Goal: Navigation & Orientation: Find specific page/section

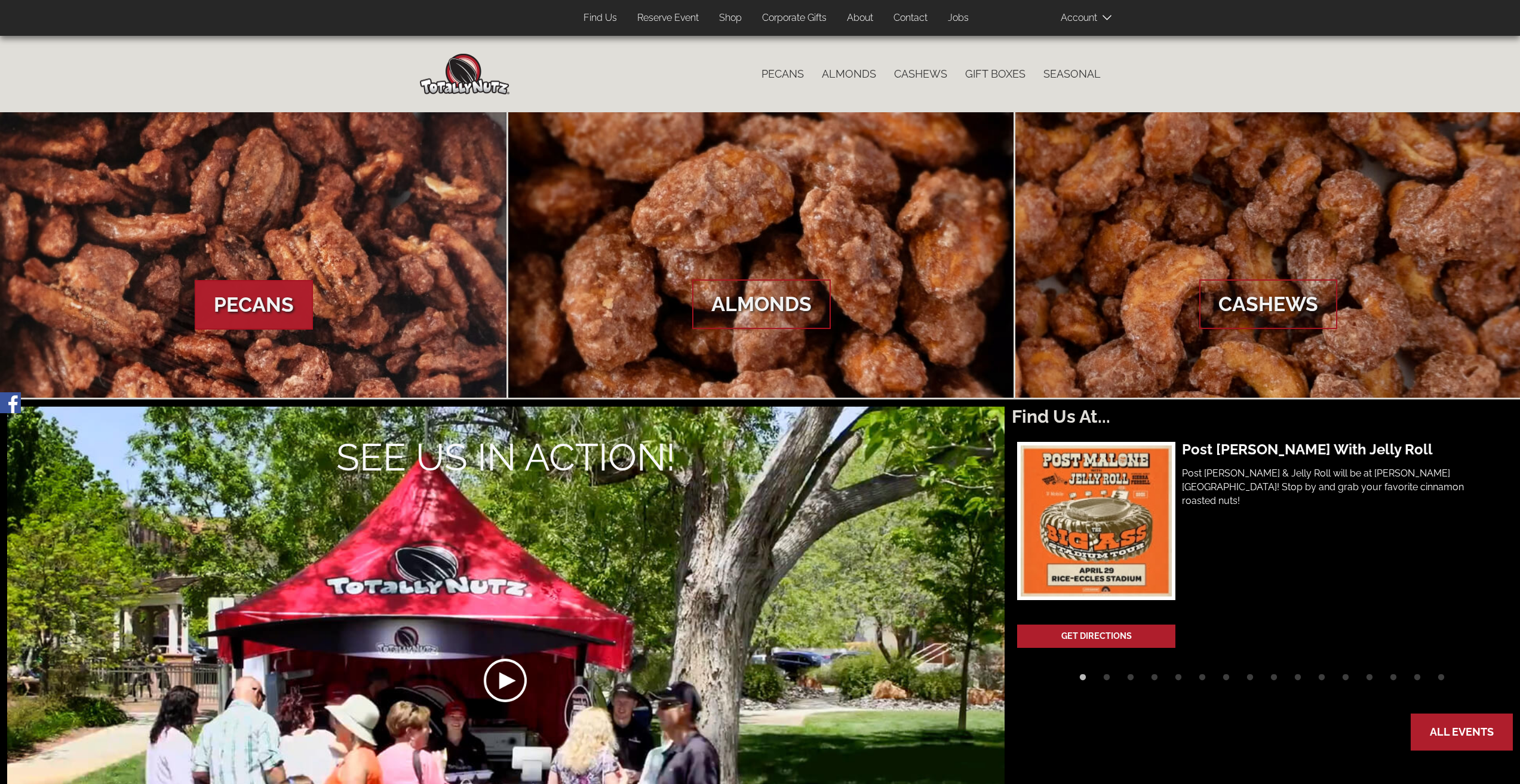
click at [293, 307] on span "Pecans" at bounding box center [254, 305] width 118 height 50
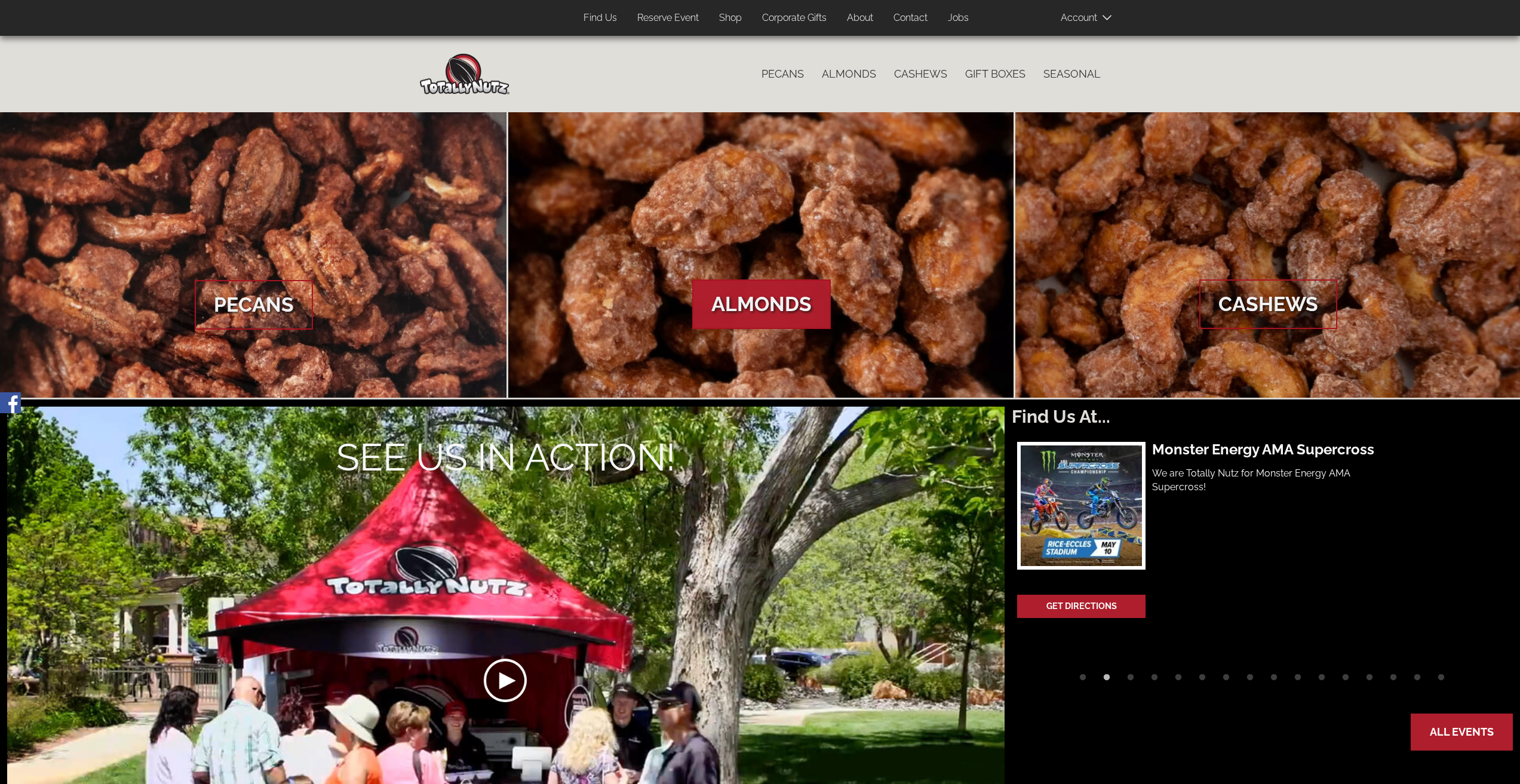
click at [738, 305] on span "Almonds" at bounding box center [761, 304] width 139 height 50
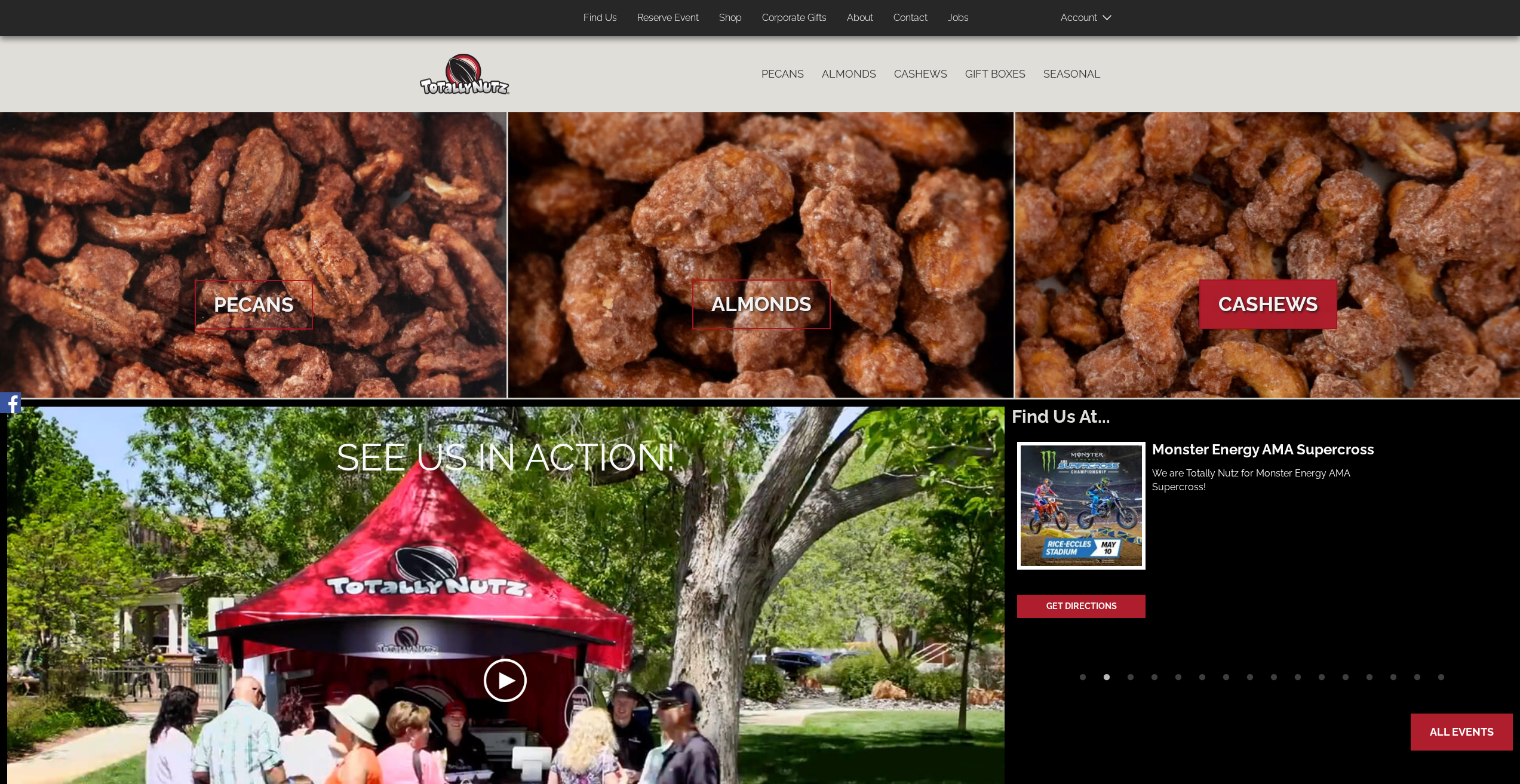
click at [1260, 316] on span "Cashews" at bounding box center [1268, 304] width 138 height 50
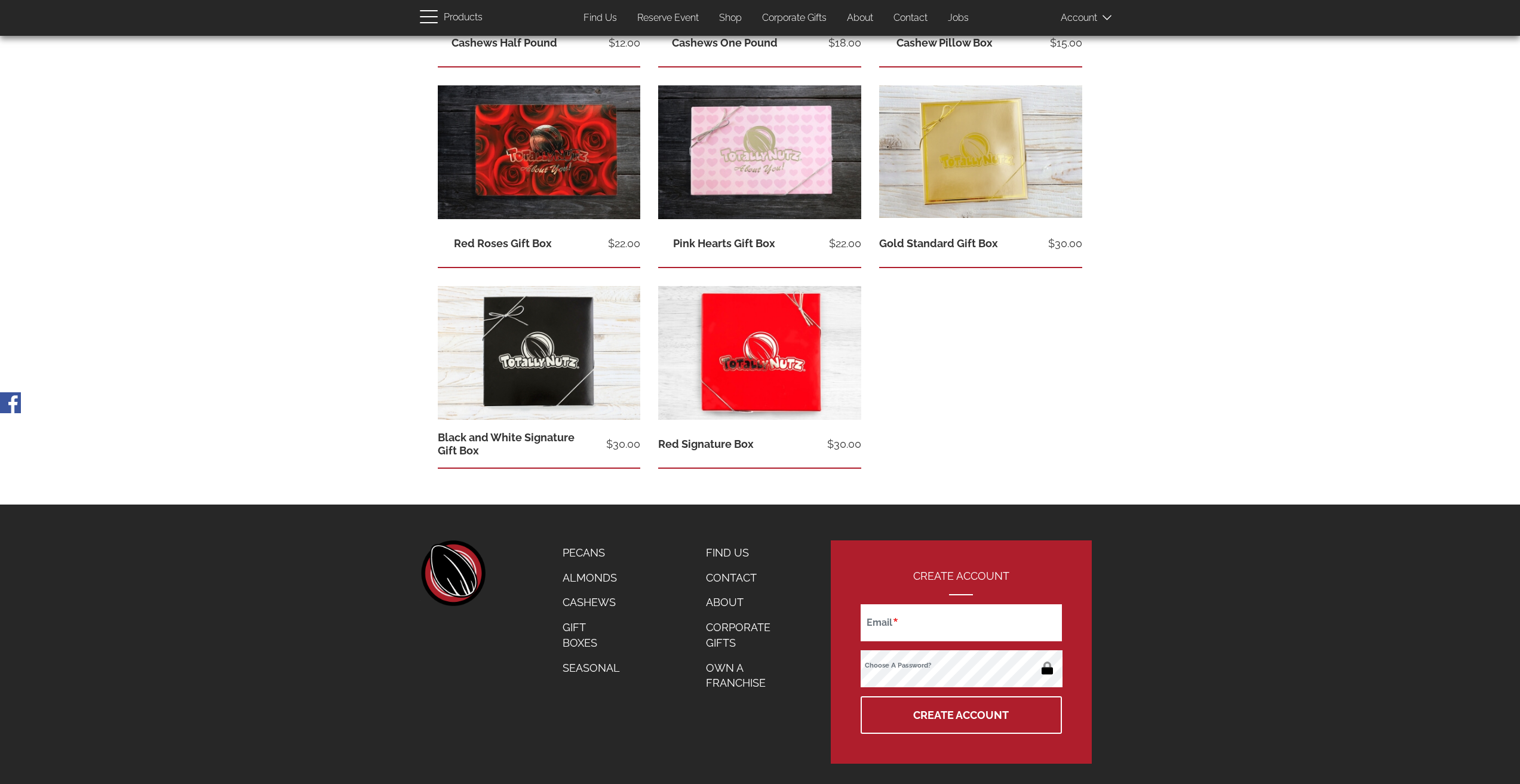
scroll to position [420, 0]
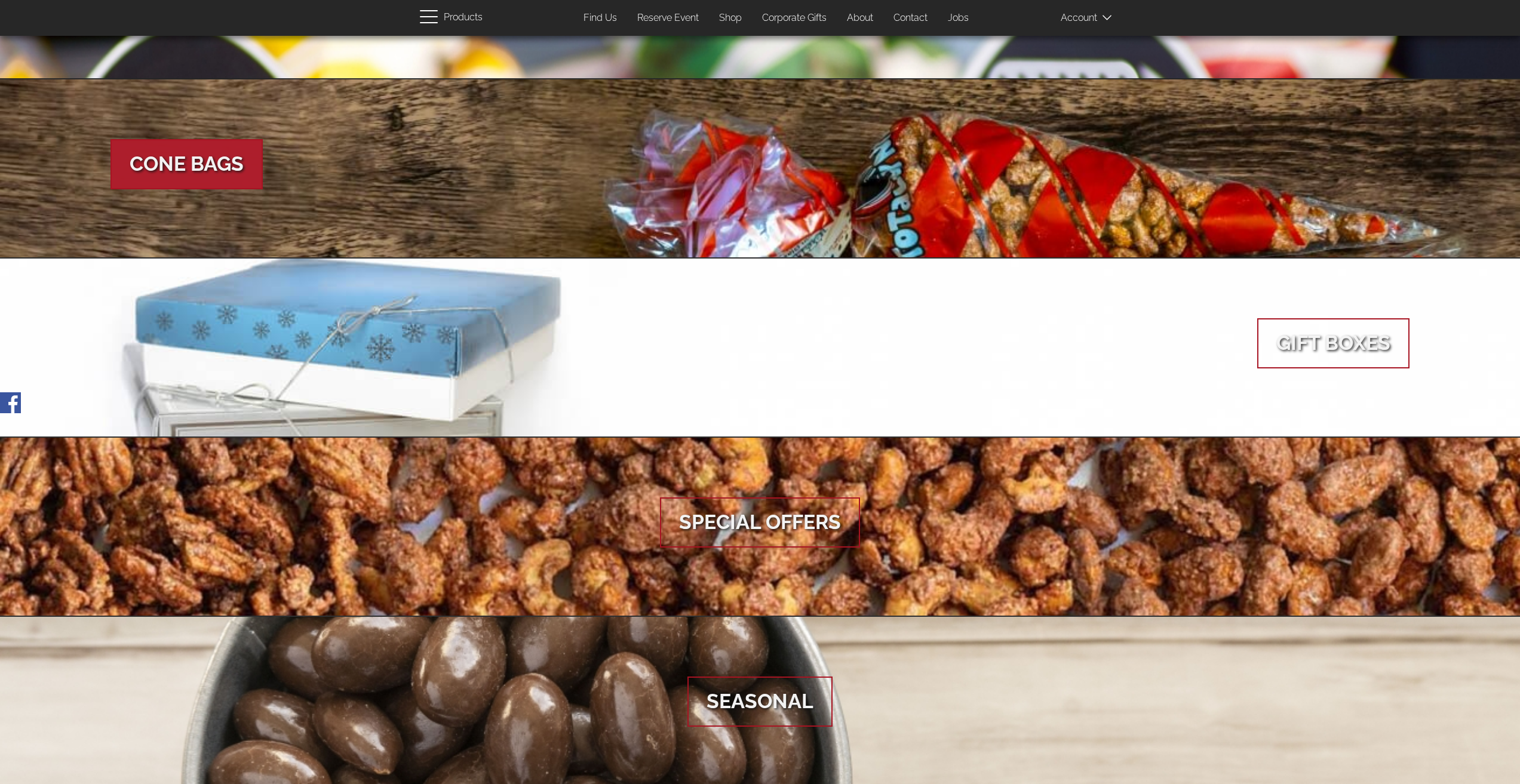
scroll to position [1075, 0]
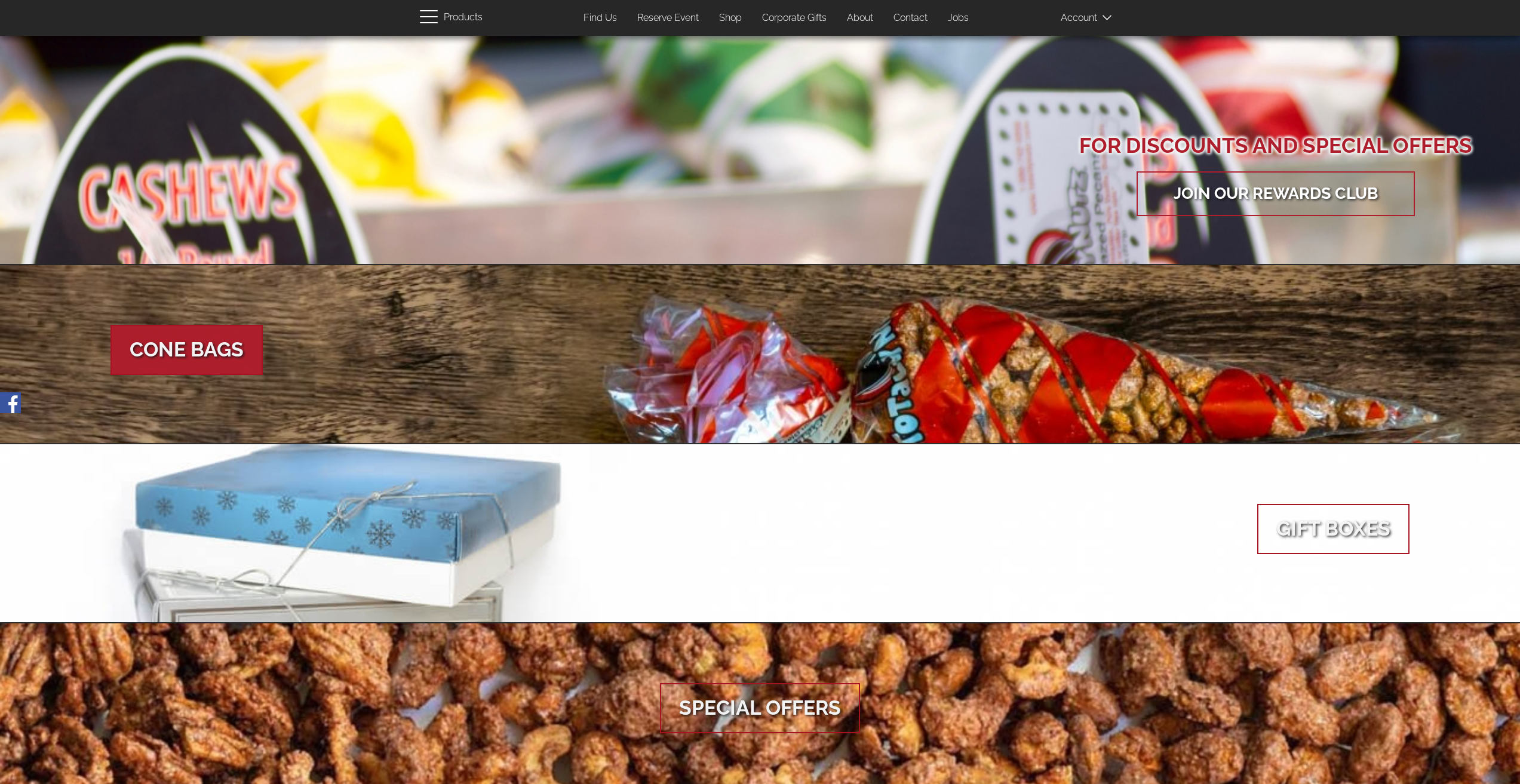
click at [207, 351] on span "Cone Bags" at bounding box center [187, 350] width 152 height 50
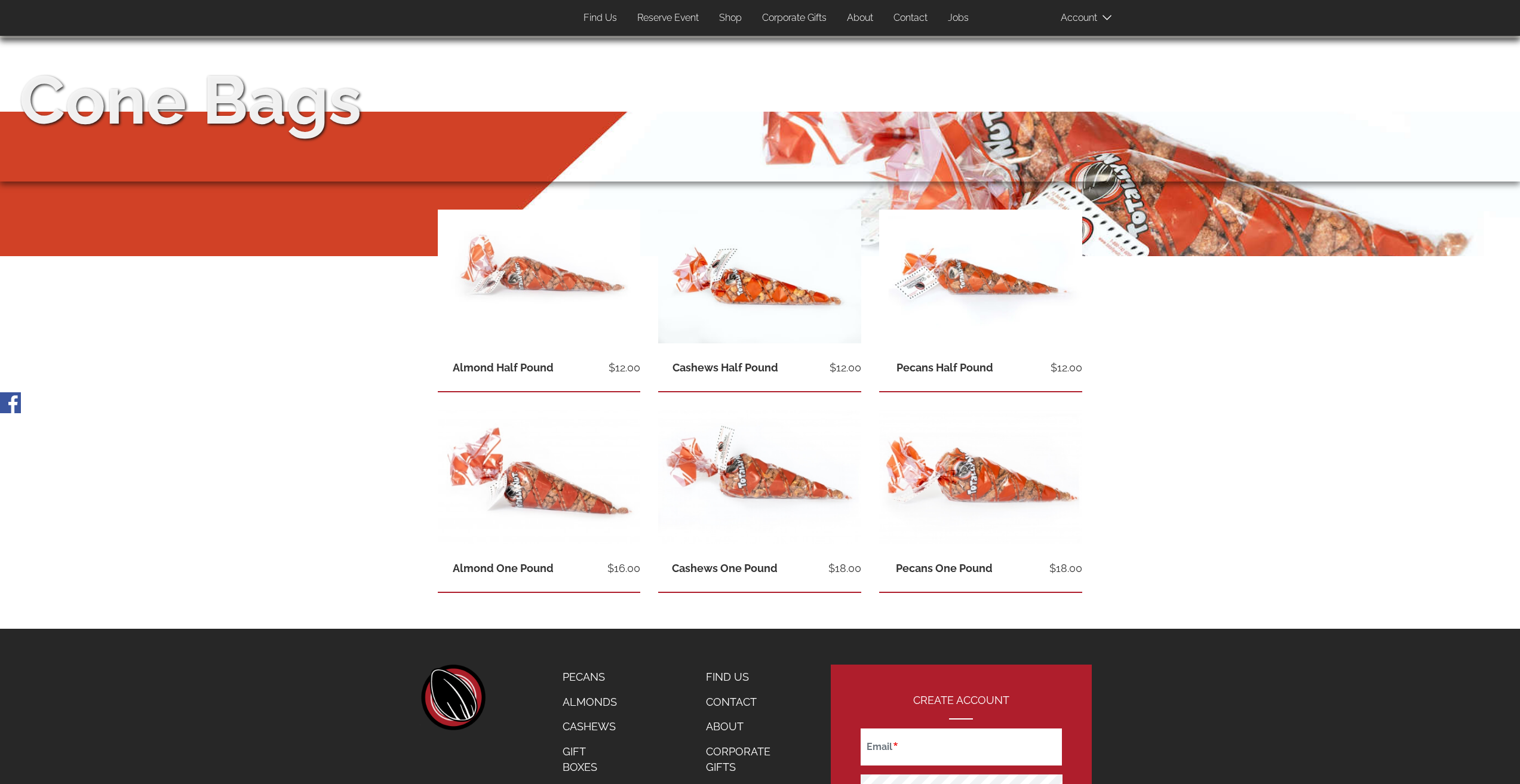
scroll to position [219, 0]
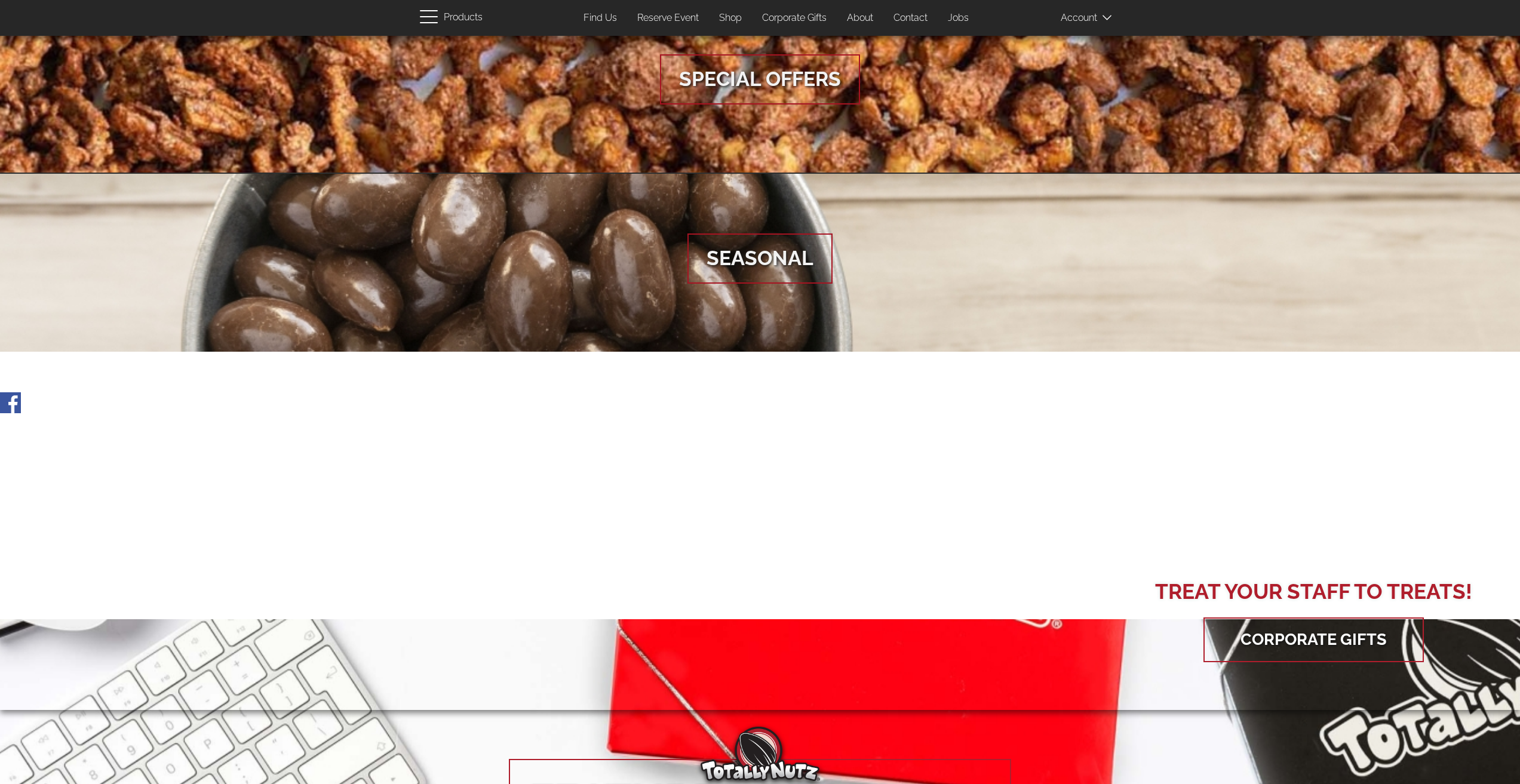
scroll to position [1732, 0]
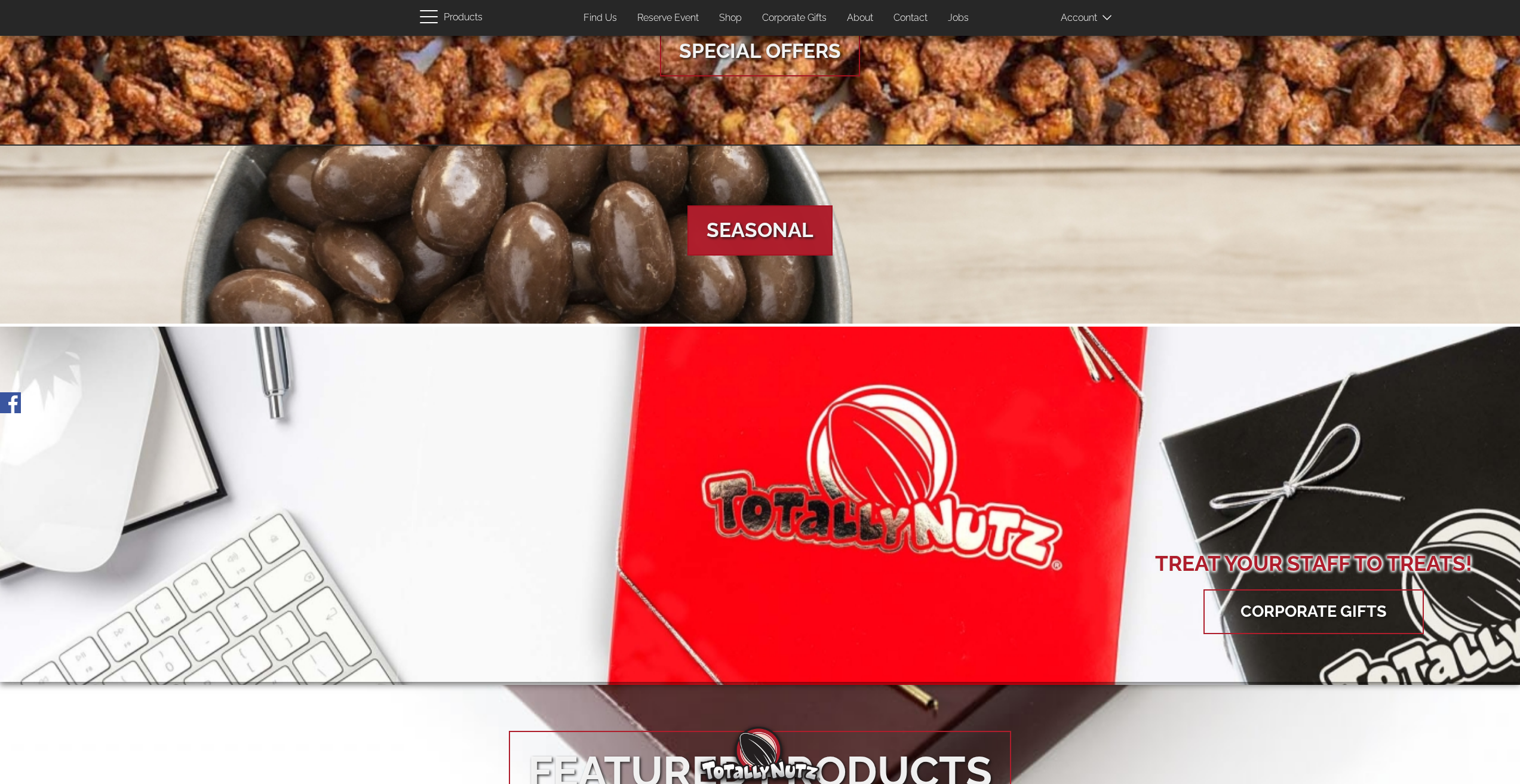
click at [764, 241] on span "Seasonal" at bounding box center [760, 230] width 145 height 50
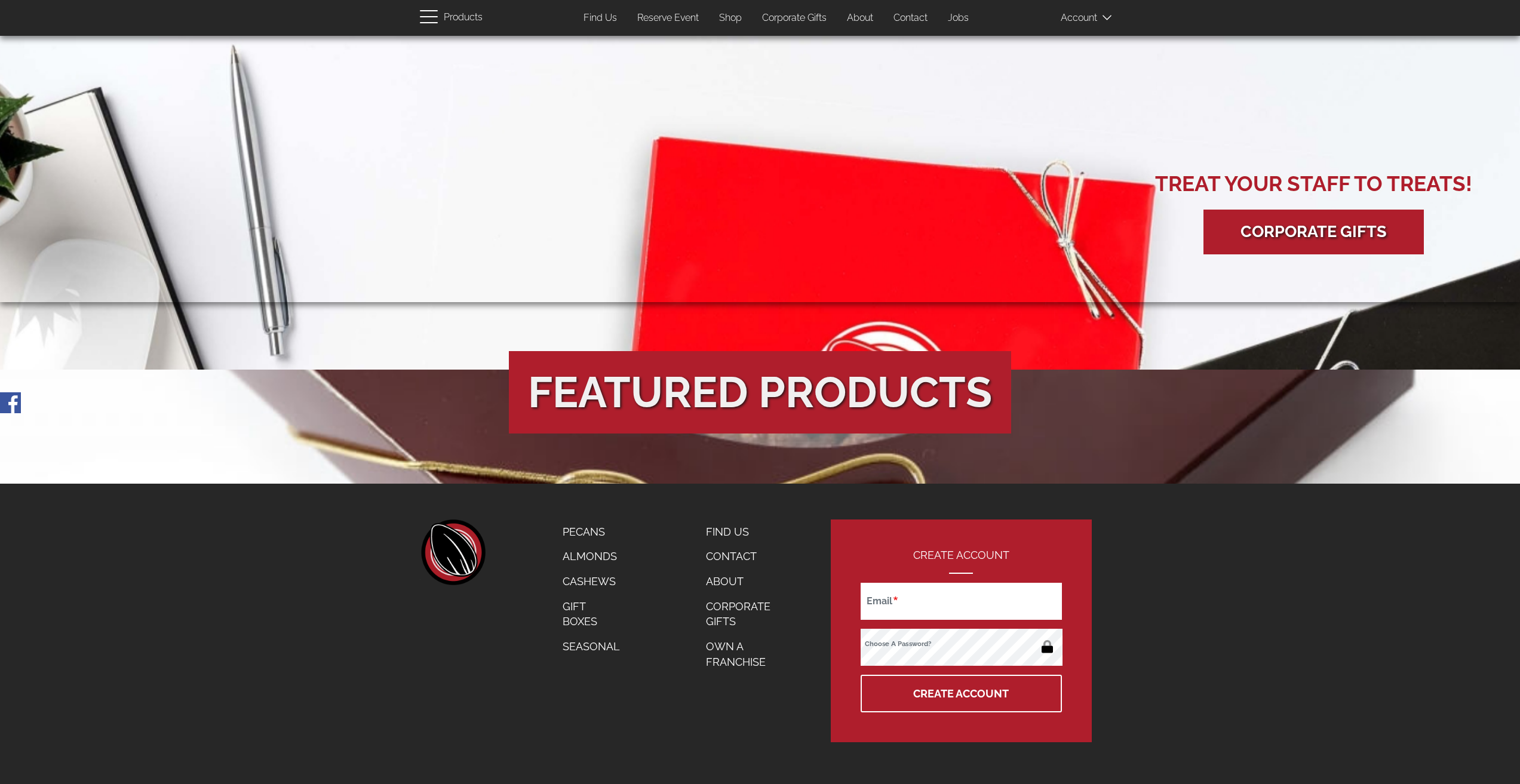
scroll to position [2115, 0]
